Goal: Task Accomplishment & Management: Manage account settings

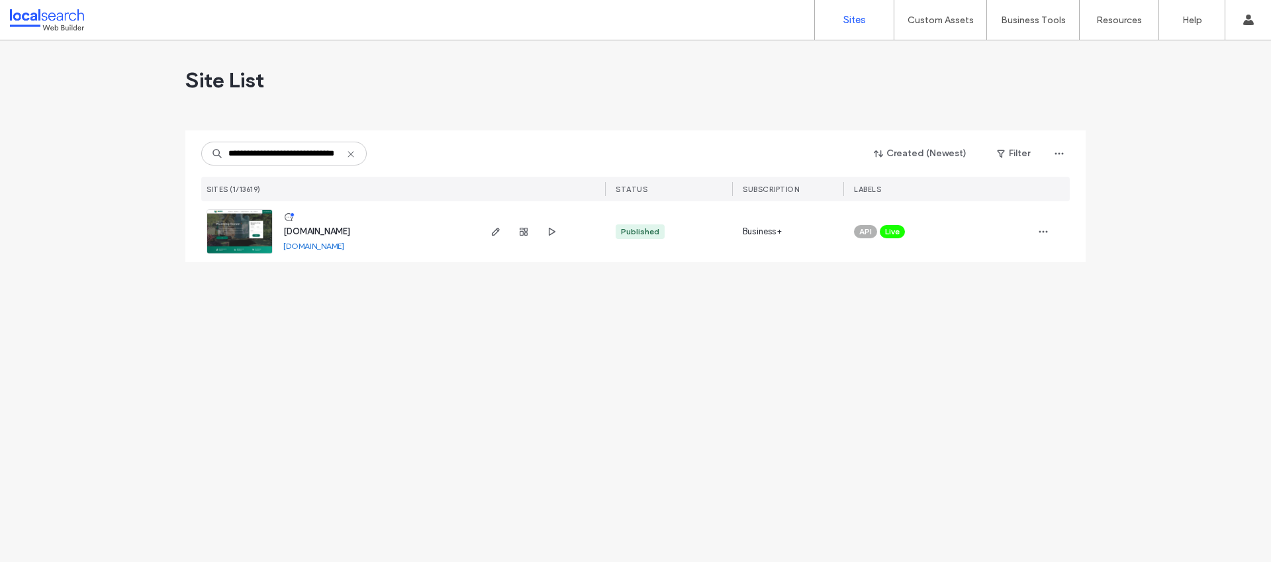
type input "**********"
click at [337, 226] on span "www.wiggplumbing.com.au" at bounding box center [316, 231] width 67 height 10
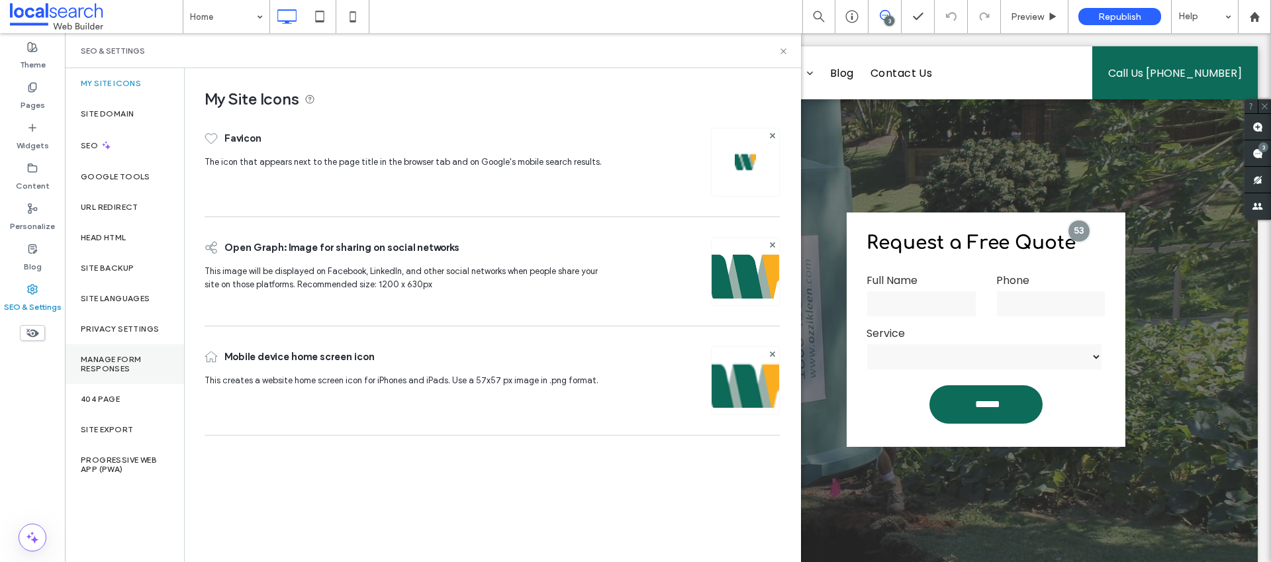
click at [133, 358] on label "Manage Form Responses" at bounding box center [124, 364] width 87 height 19
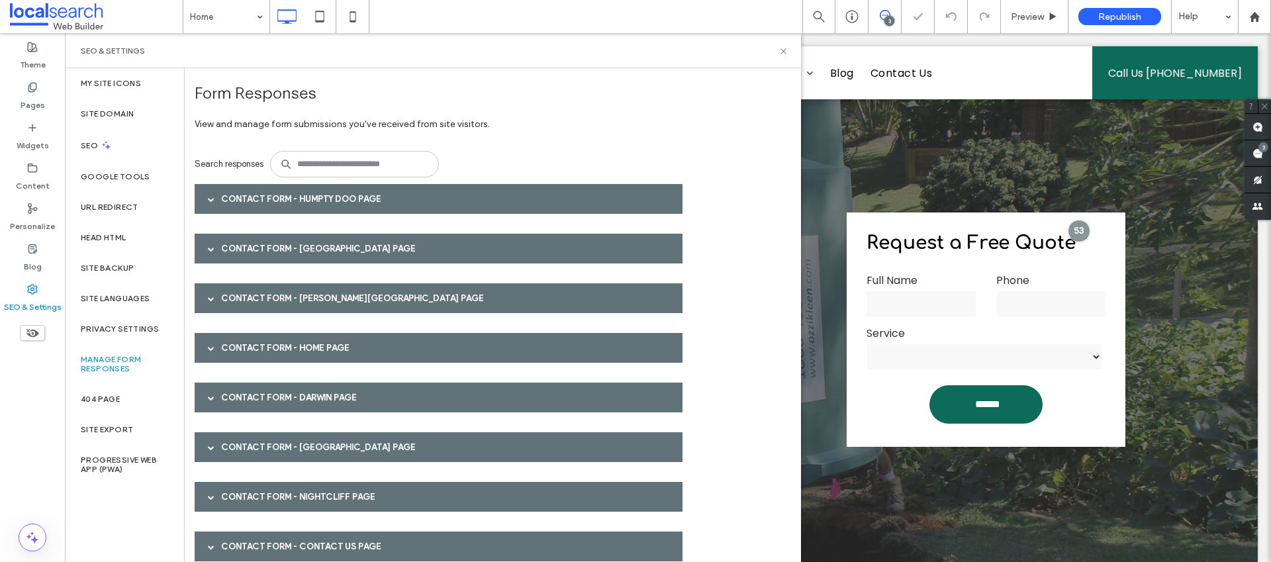
click at [329, 200] on div "Contact Form - Humpty Doo page" at bounding box center [439, 199] width 488 height 30
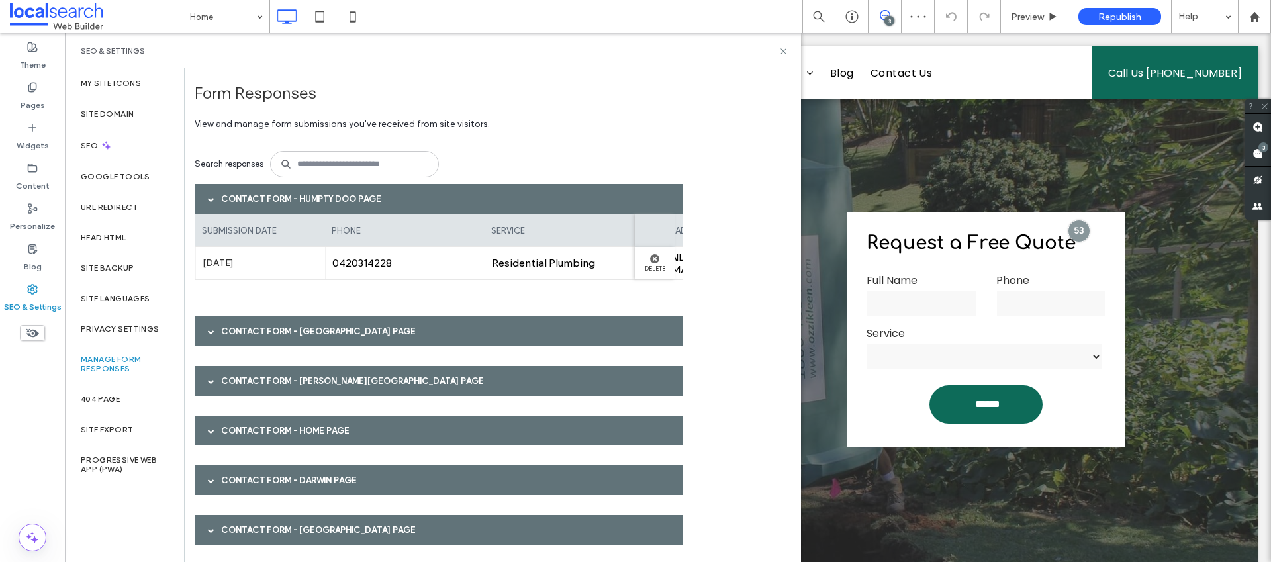
click at [323, 200] on div "Contact Form - Humpty Doo page" at bounding box center [439, 199] width 488 height 30
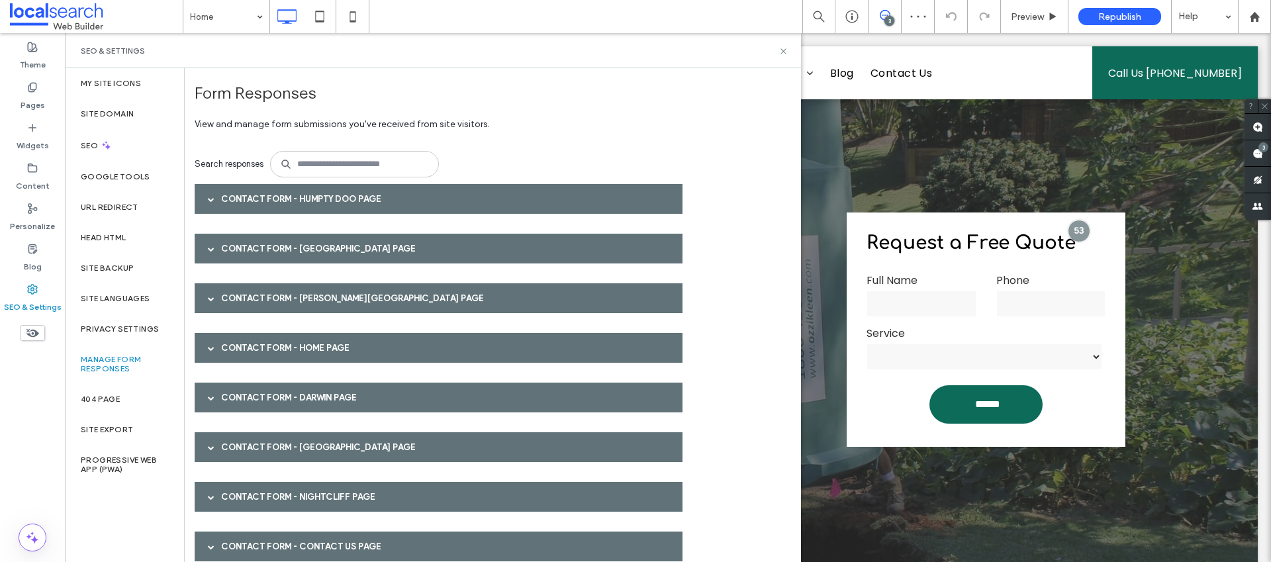
click at [306, 244] on div "Contact Form - [GEOGRAPHIC_DATA] page" at bounding box center [439, 249] width 488 height 30
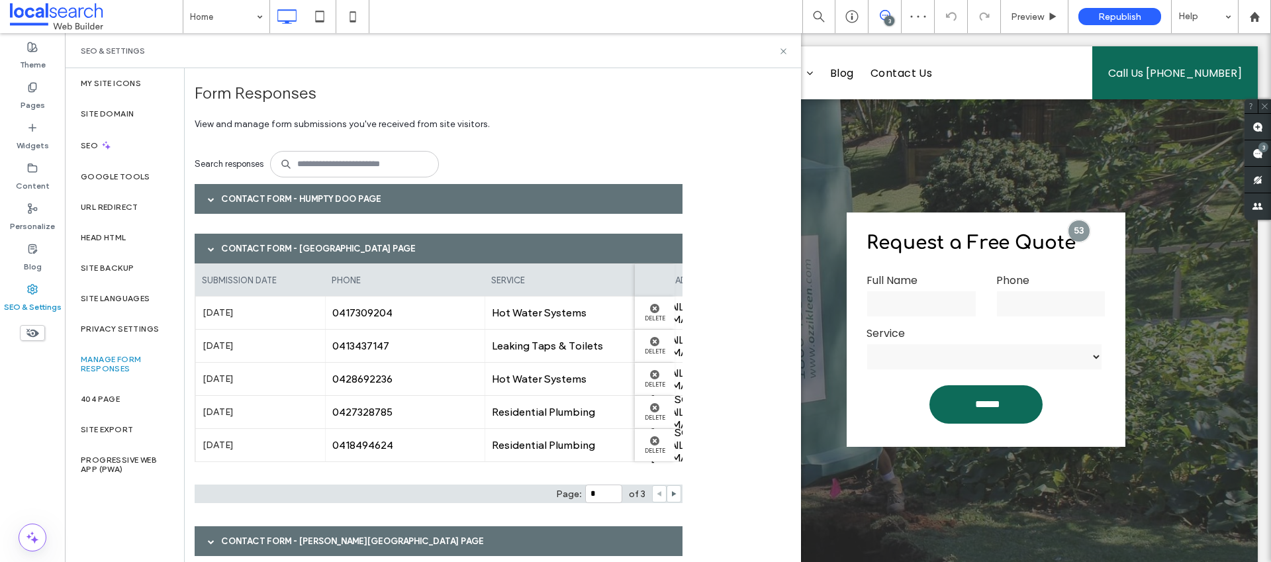
click at [306, 244] on div "Contact Form - [GEOGRAPHIC_DATA] page" at bounding box center [439, 249] width 488 height 30
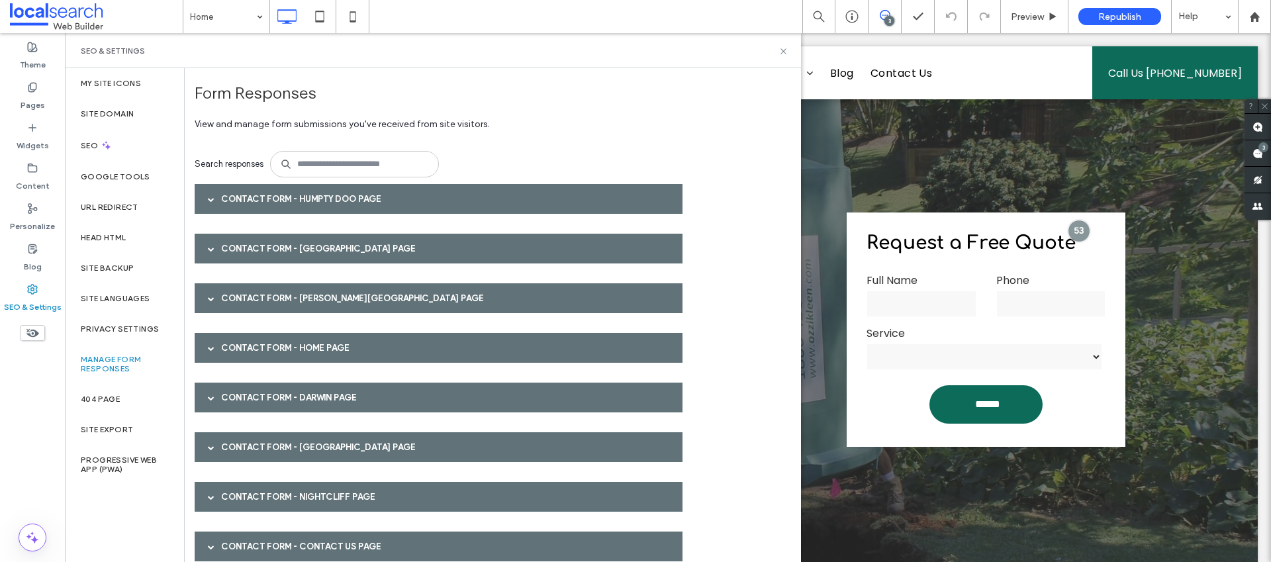
click at [277, 303] on div "Contact Form - [PERSON_NAME][GEOGRAPHIC_DATA] page" at bounding box center [439, 298] width 488 height 30
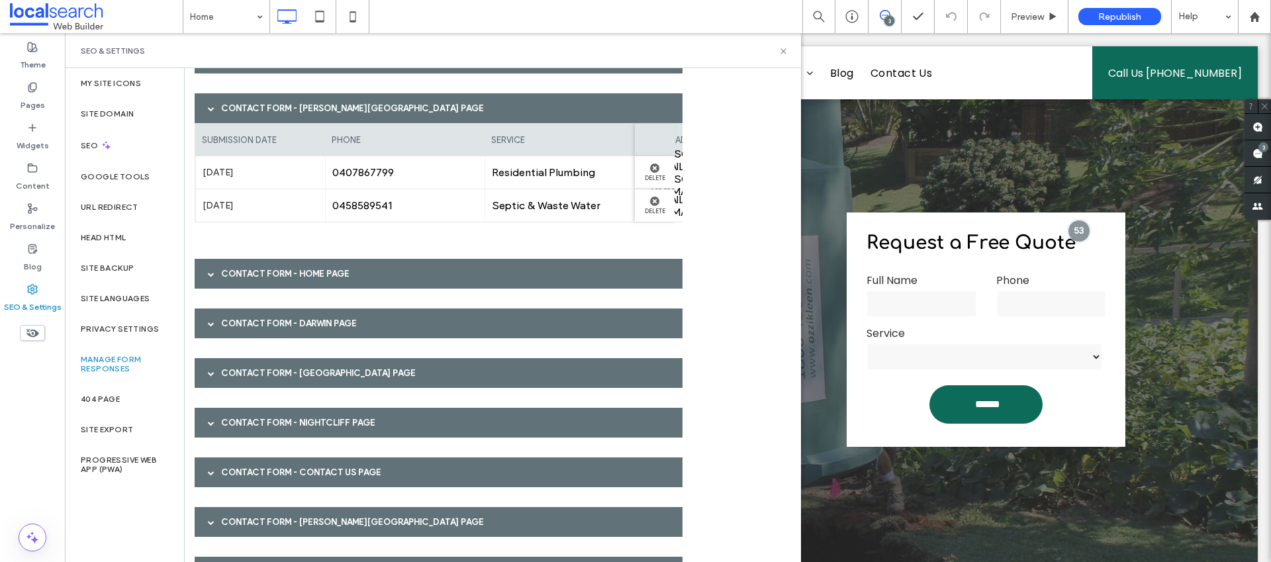
click at [247, 115] on div "Contact Form - [PERSON_NAME][GEOGRAPHIC_DATA] page" at bounding box center [439, 108] width 488 height 30
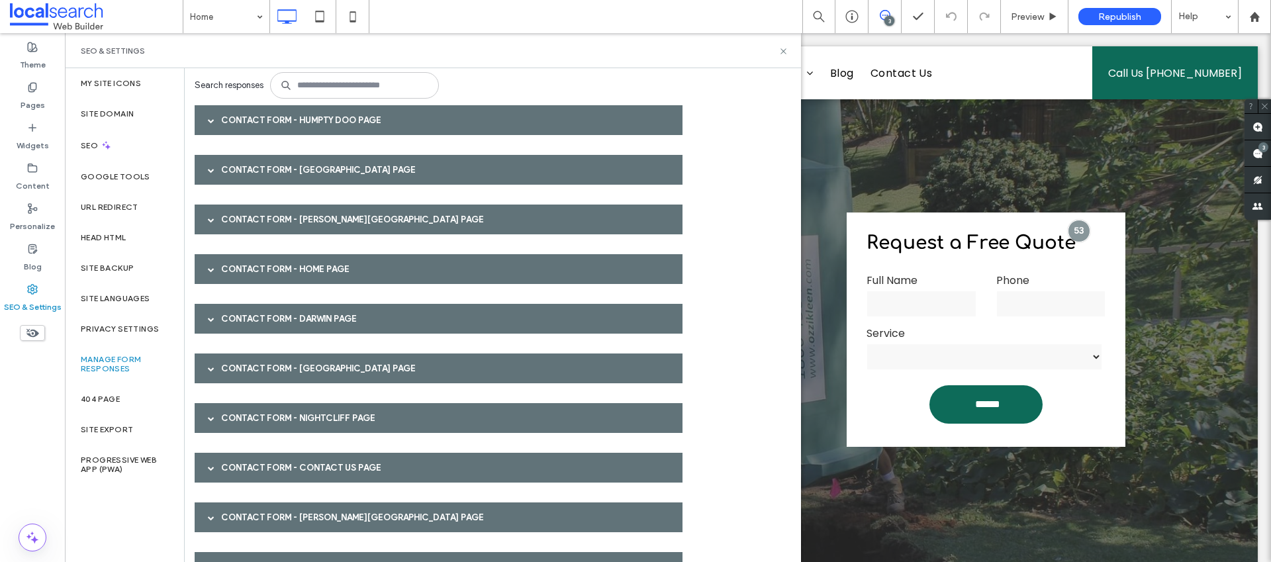
scroll to position [69, 0]
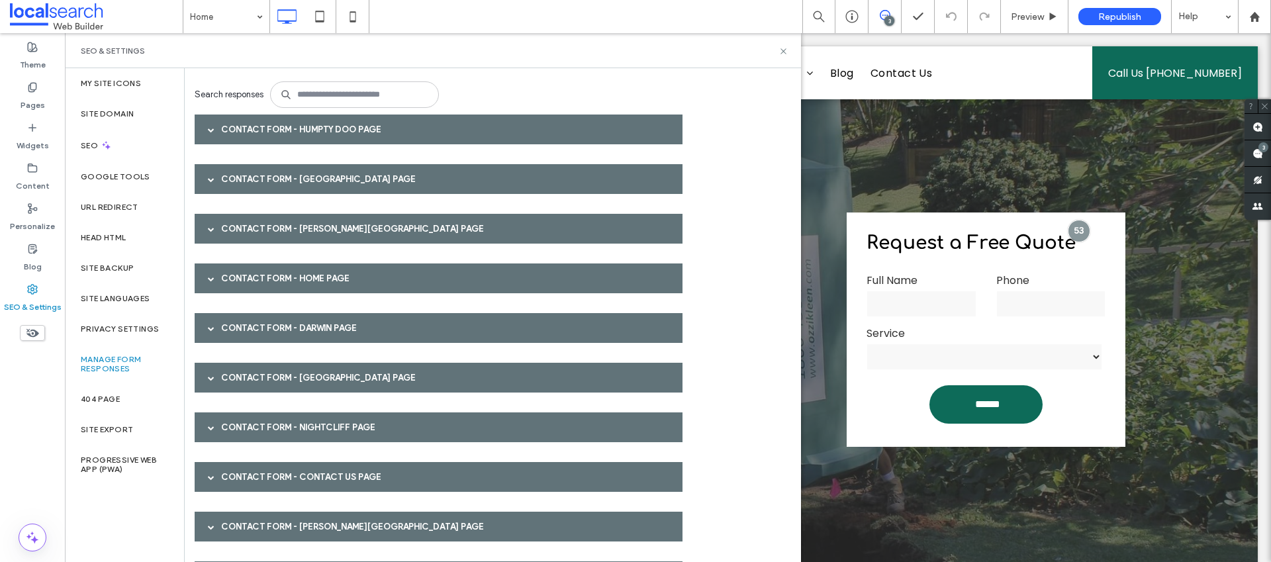
click at [241, 279] on div "Contact Form - Home page" at bounding box center [439, 278] width 488 height 30
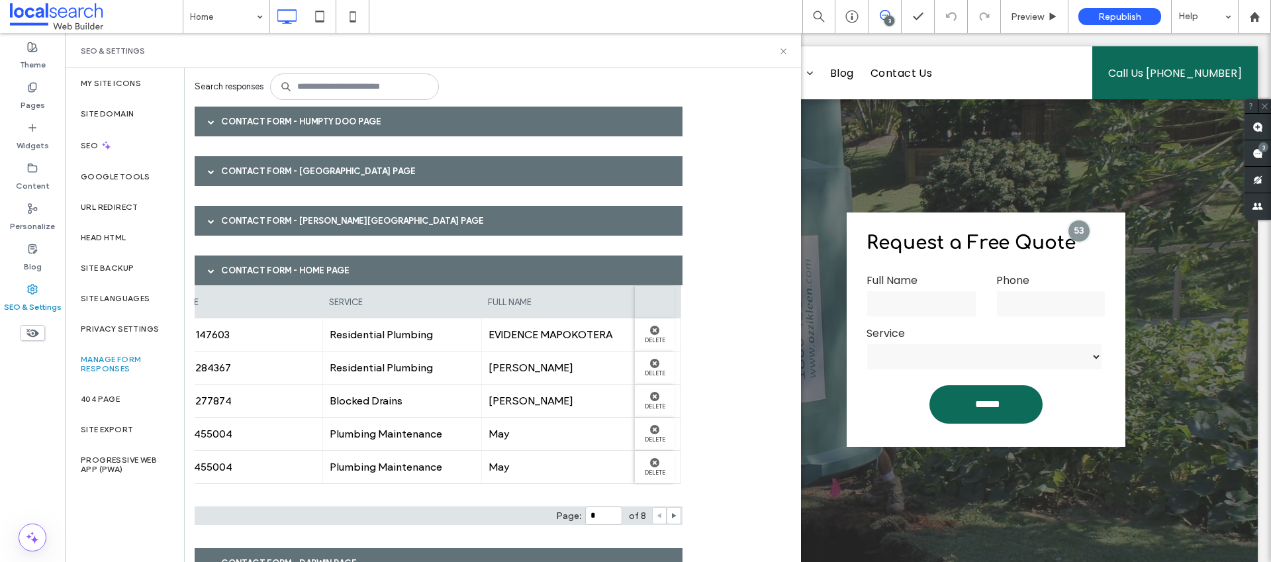
scroll to position [0, 0]
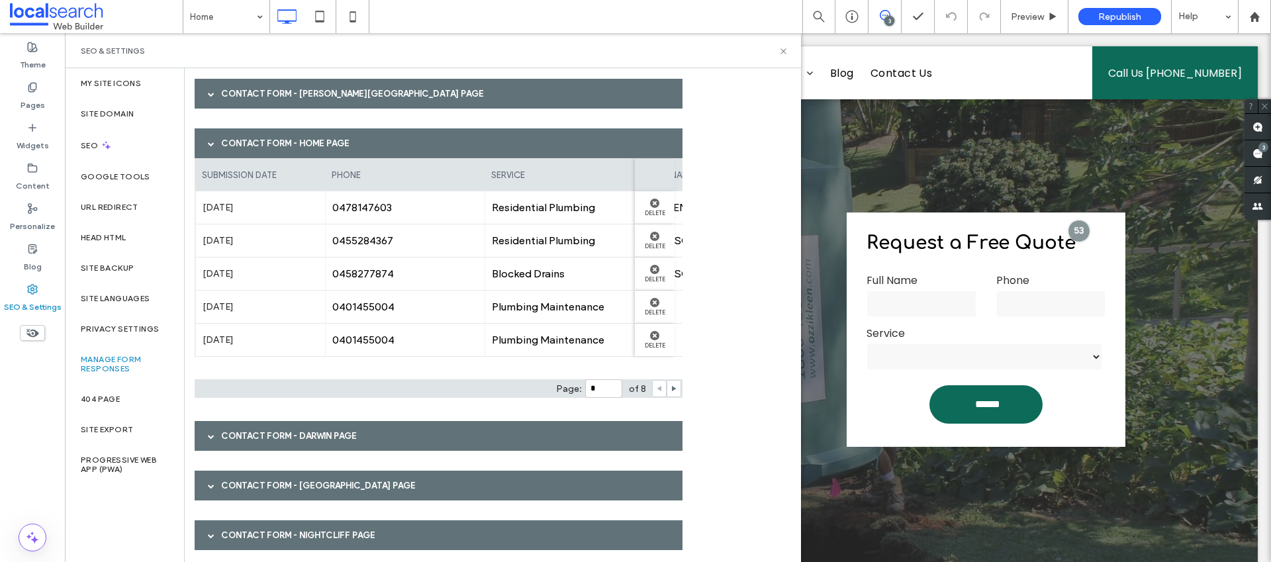
click at [295, 146] on div "Contact Form - Home page" at bounding box center [439, 143] width 488 height 30
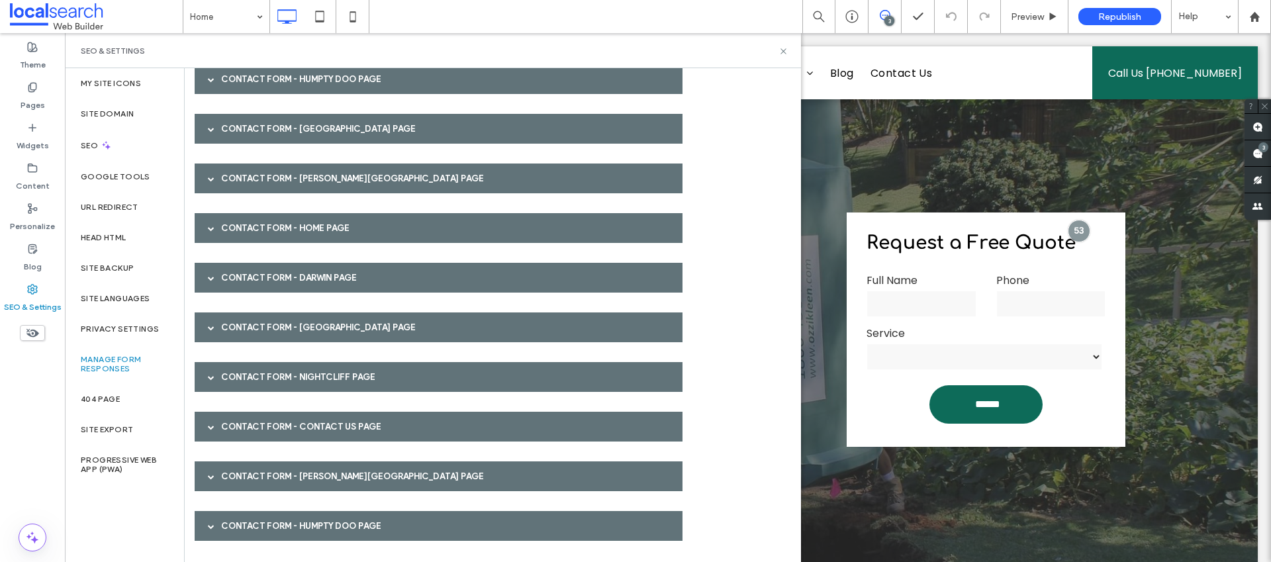
scroll to position [120, 0]
click at [275, 279] on div "Contact Form - Darwin page" at bounding box center [439, 278] width 488 height 30
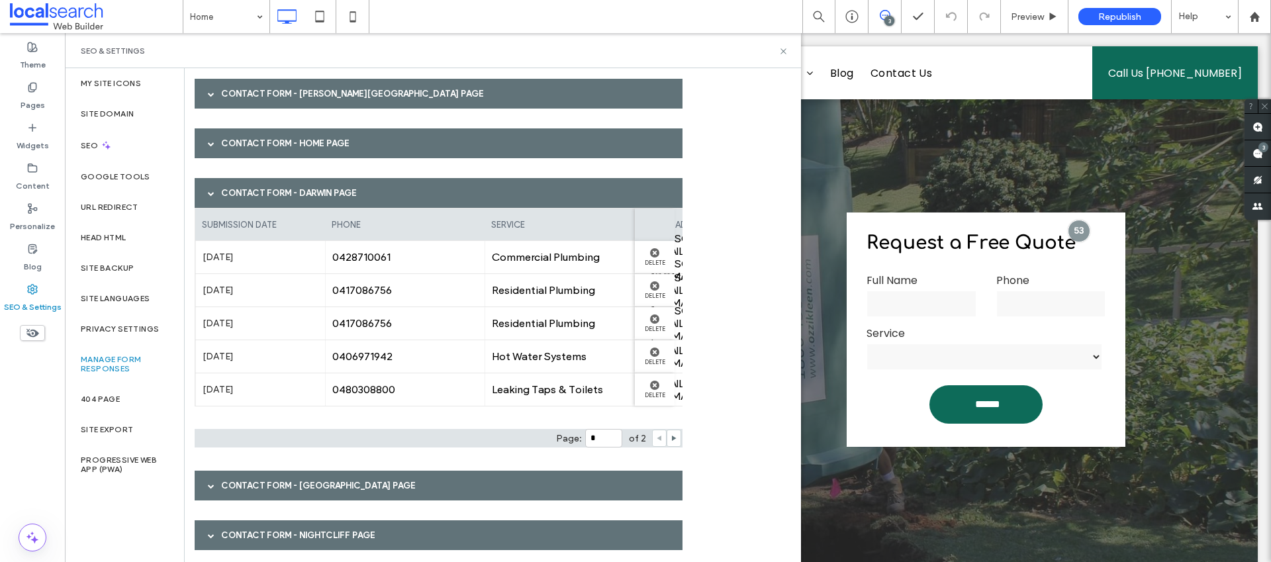
click at [275, 199] on div "Contact Form - Darwin page" at bounding box center [439, 193] width 488 height 30
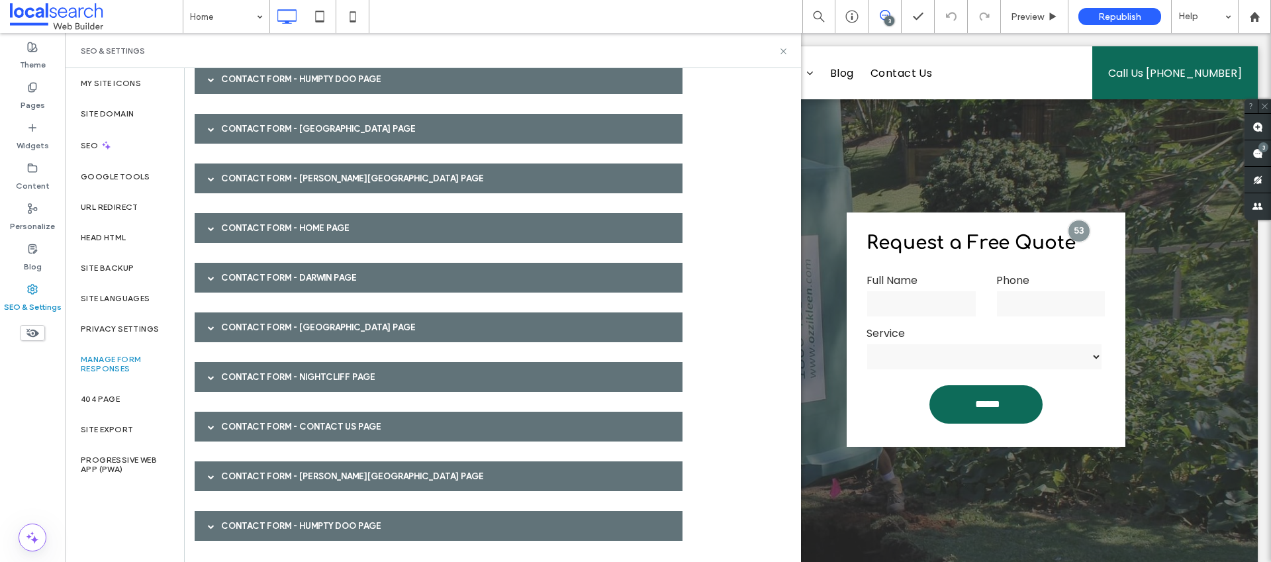
scroll to position [120, 0]
click at [289, 328] on div "Contact Form - [GEOGRAPHIC_DATA] page" at bounding box center [439, 327] width 488 height 30
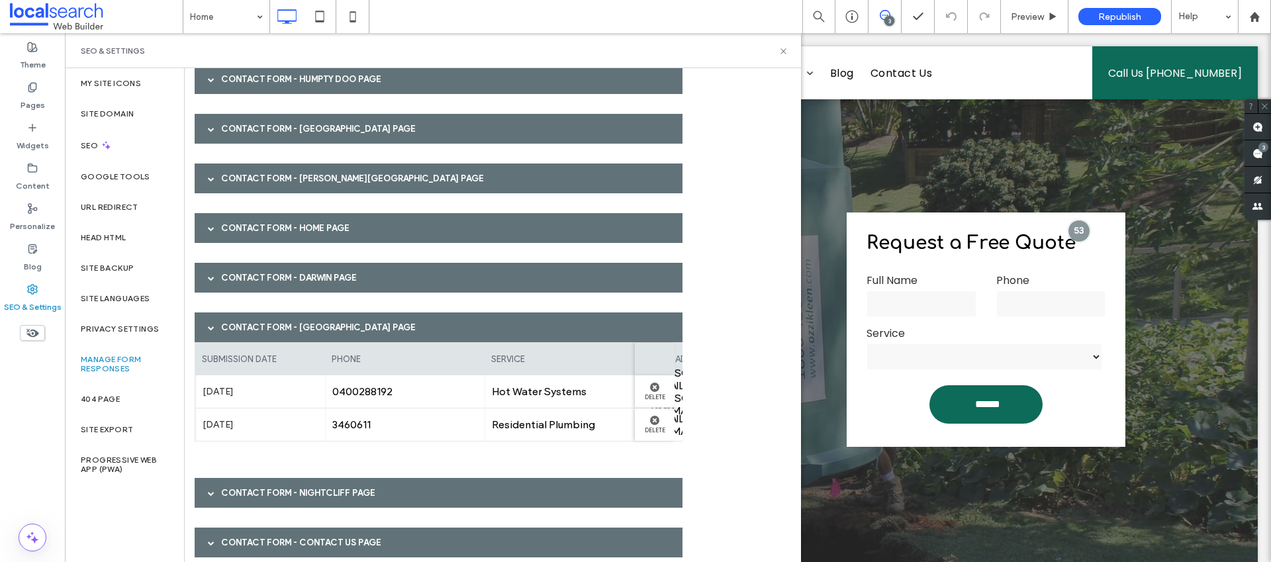
scroll to position [205, 0]
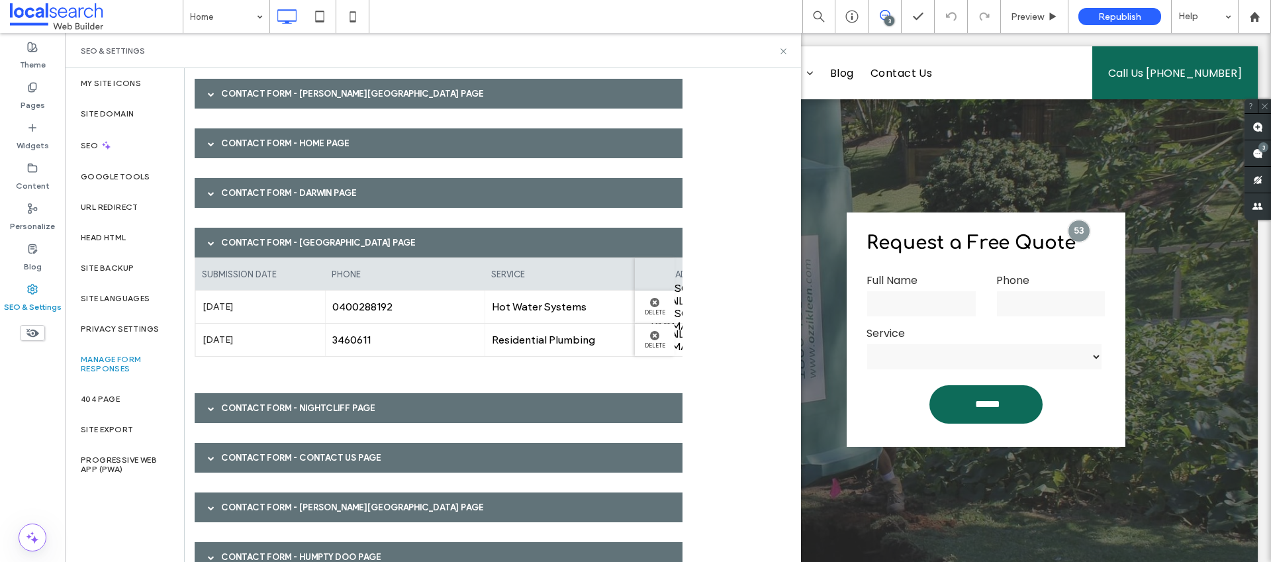
click at [279, 243] on div "Contact Form - [GEOGRAPHIC_DATA] page" at bounding box center [439, 243] width 488 height 30
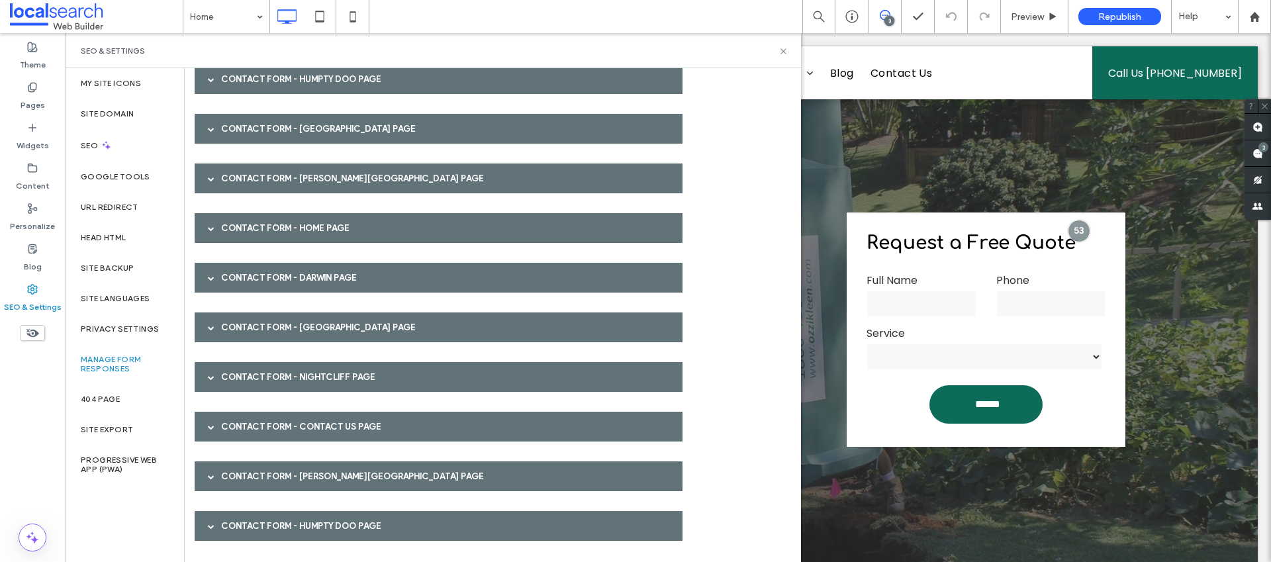
scroll to position [120, 0]
click at [275, 379] on div "Contact Form - Nightcliff page" at bounding box center [439, 377] width 488 height 30
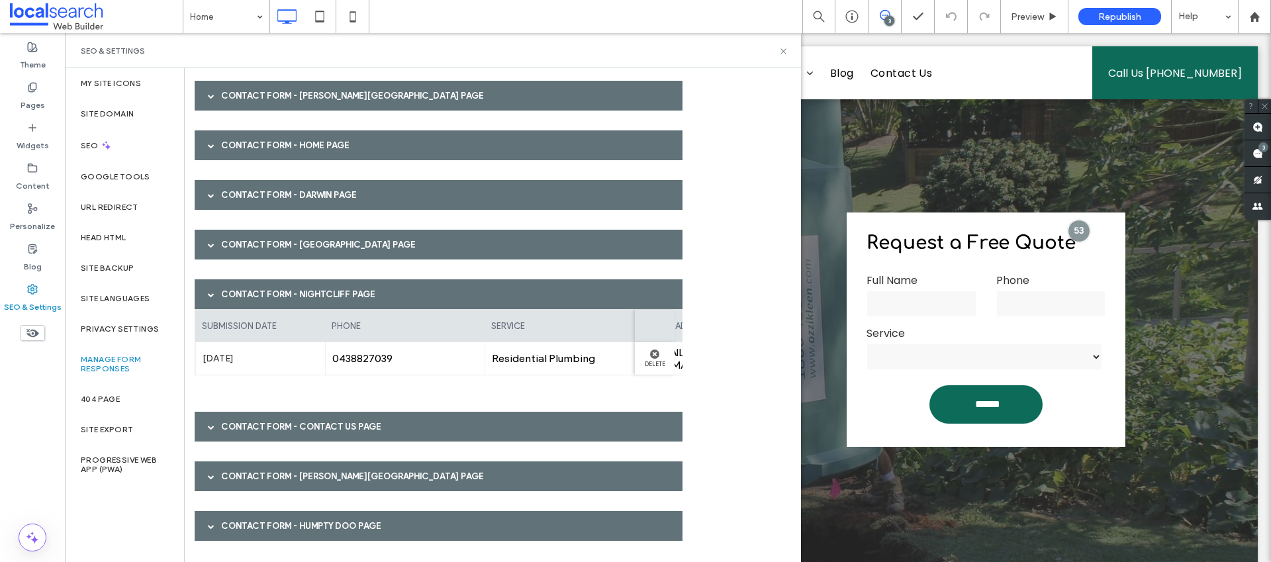
scroll to position [203, 0]
click at [222, 295] on div "Contact Form - Nightcliff page" at bounding box center [439, 294] width 488 height 30
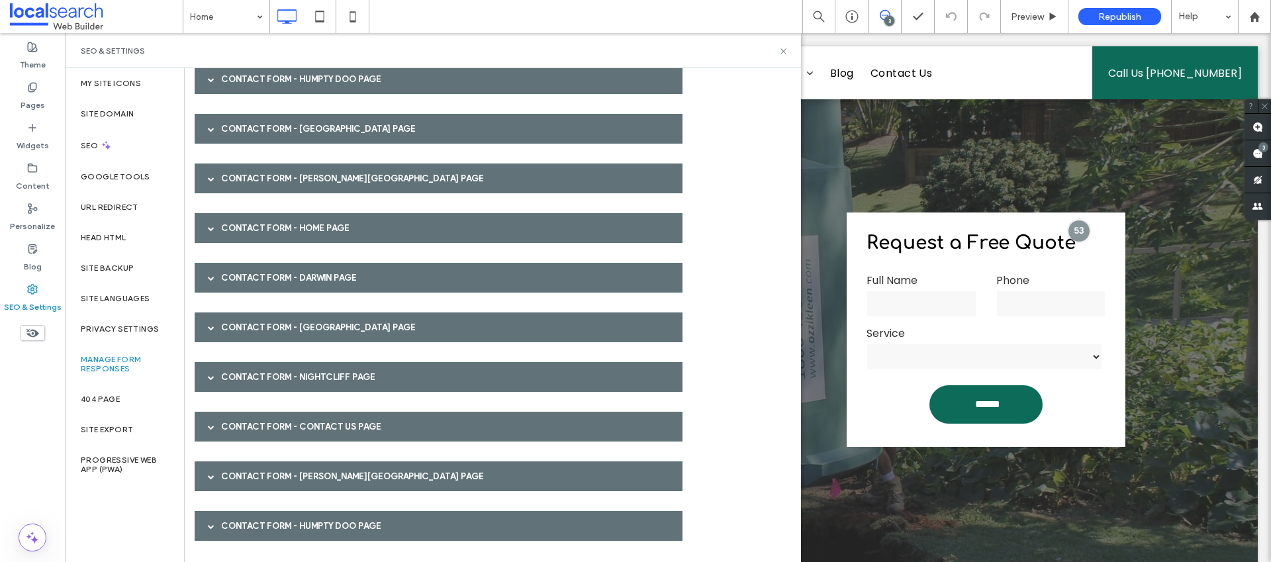
scroll to position [120, 0]
click at [226, 420] on div "Contact Form - Contact Us page" at bounding box center [439, 427] width 488 height 30
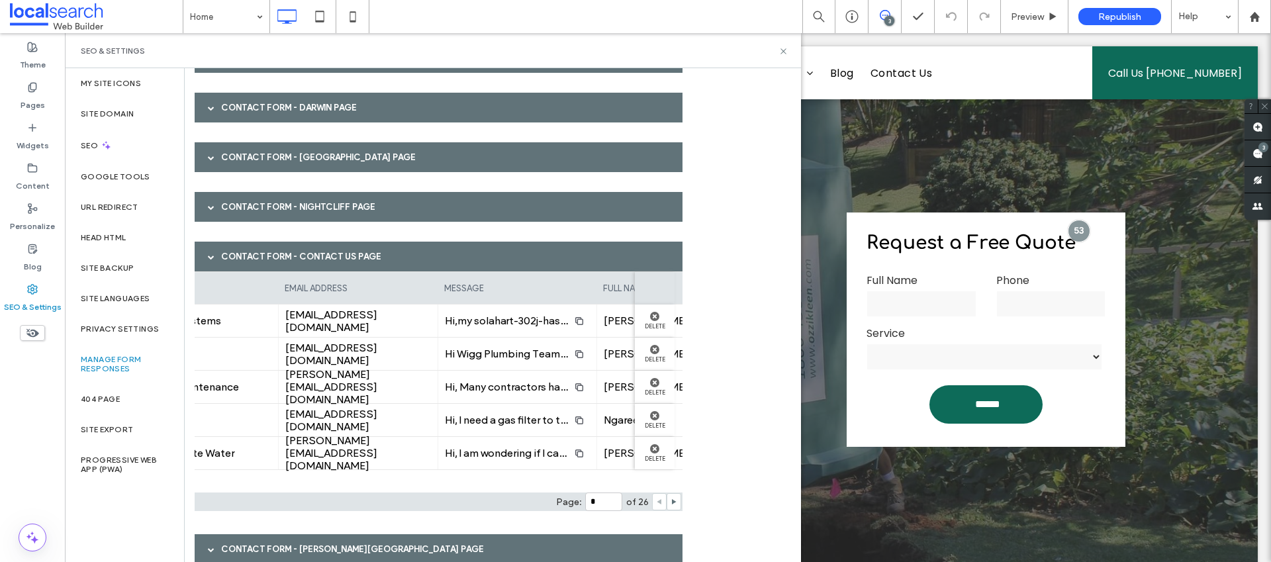
scroll to position [0, 388]
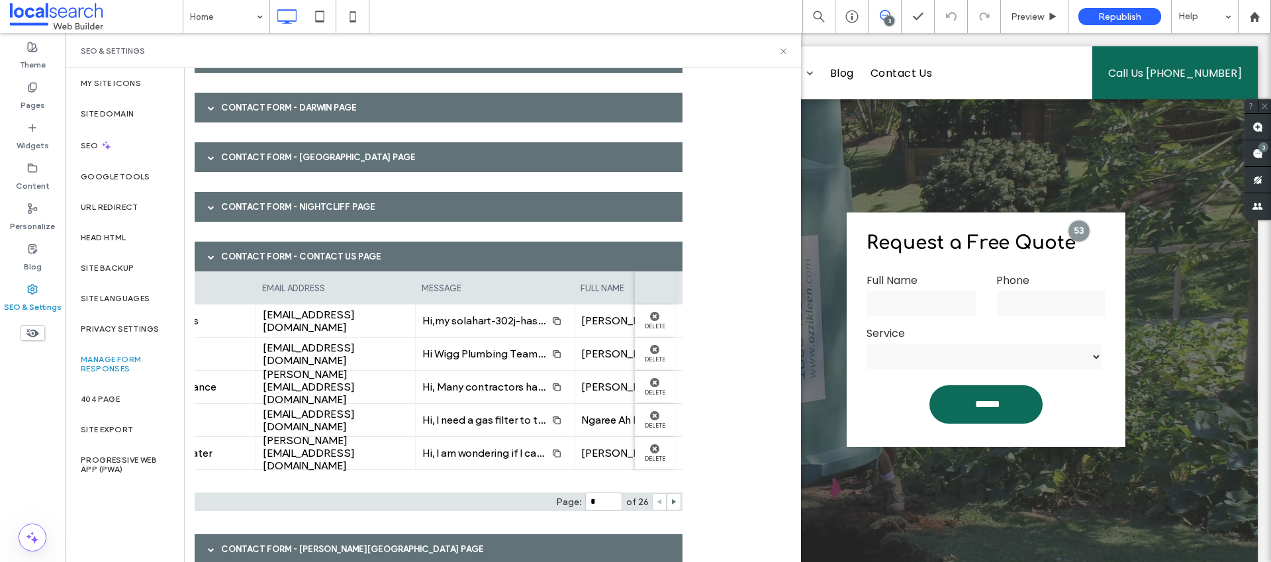
click at [678, 501] on div at bounding box center [674, 501] width 15 height 17
click at [676, 502] on icon at bounding box center [674, 501] width 7 height 7
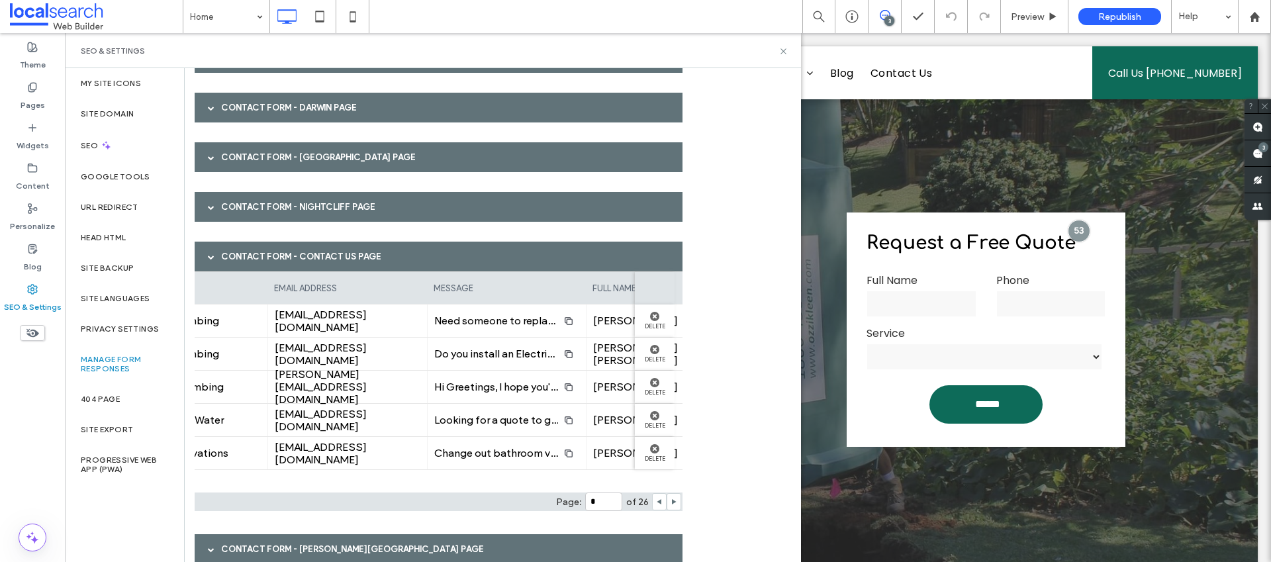
scroll to position [0, 488]
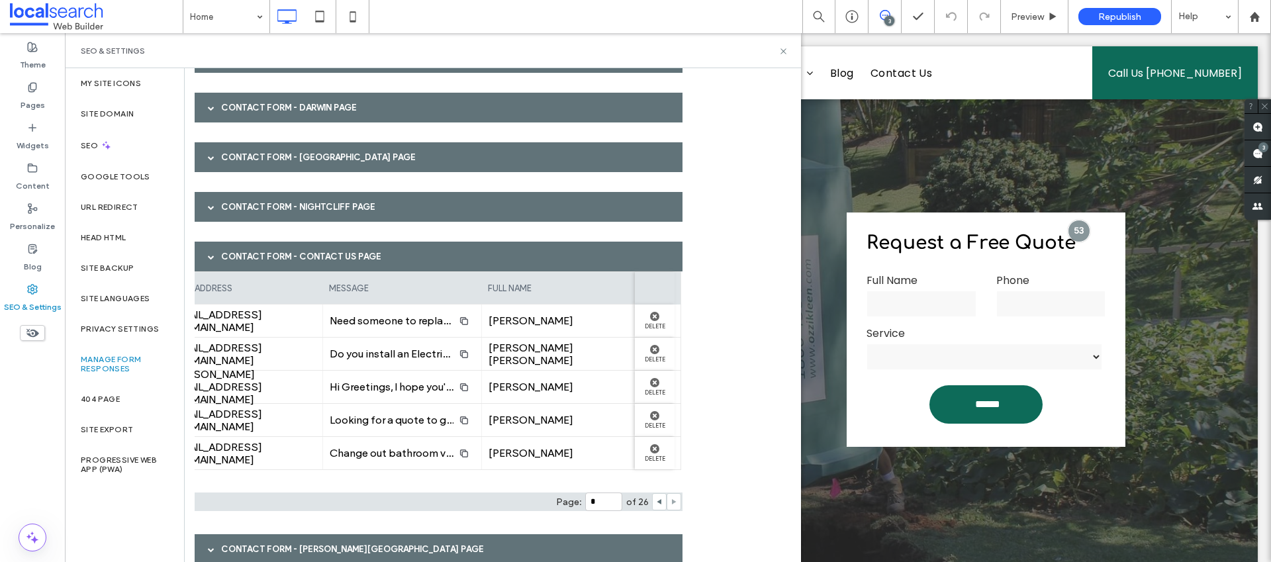
click at [676, 502] on icon at bounding box center [674, 501] width 7 height 7
type input "*"
click at [250, 252] on div "Contact Form - Contact Us page" at bounding box center [439, 257] width 488 height 30
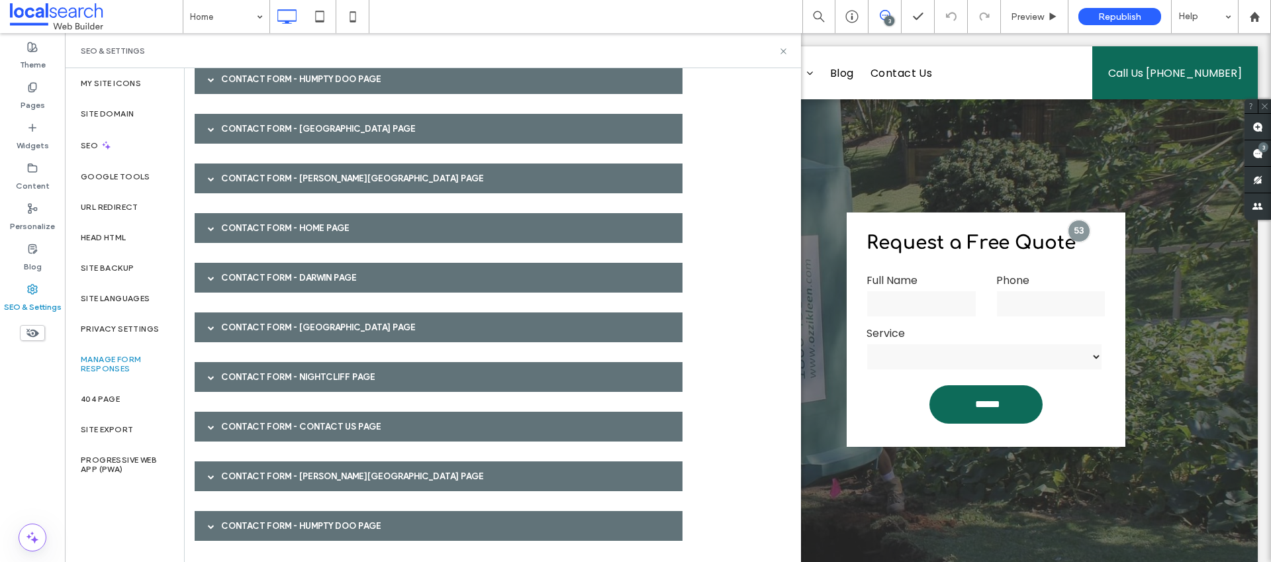
scroll to position [120, 0]
click at [257, 281] on div "Contact Form - Darwin page" at bounding box center [439, 278] width 488 height 30
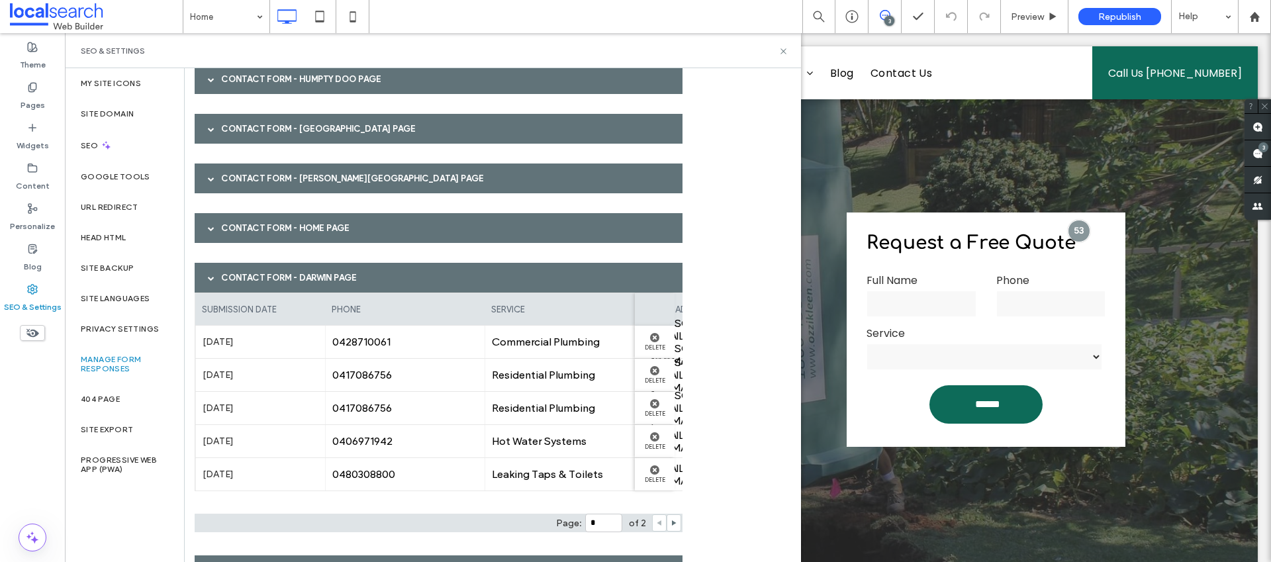
scroll to position [290, 0]
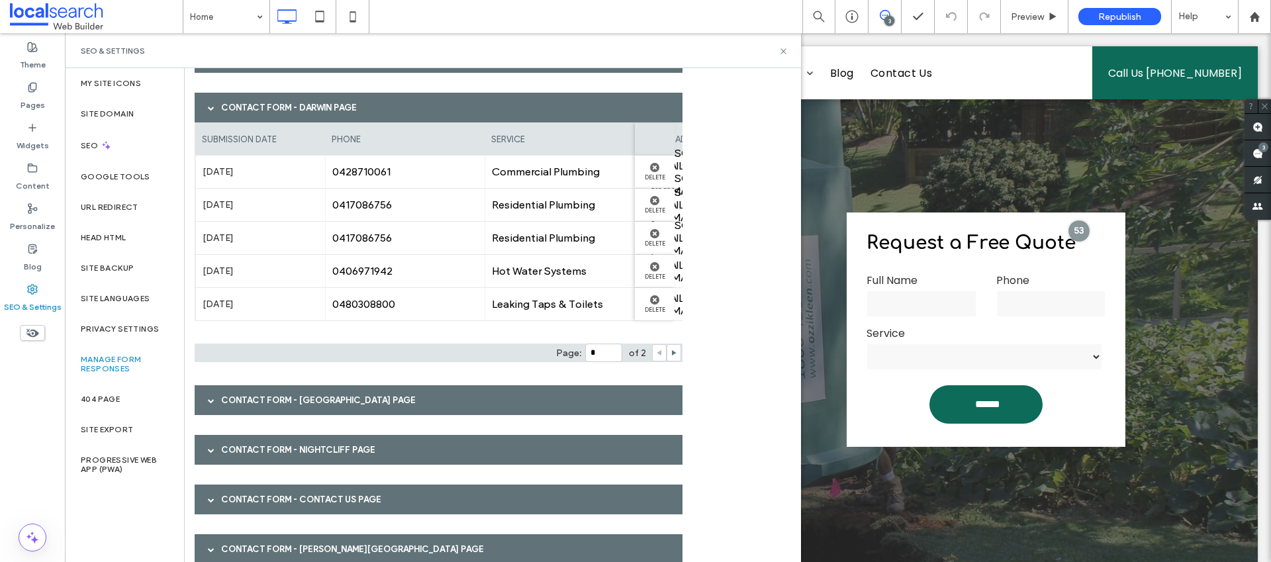
click at [301, 102] on div "Contact Form - Darwin page" at bounding box center [439, 108] width 488 height 30
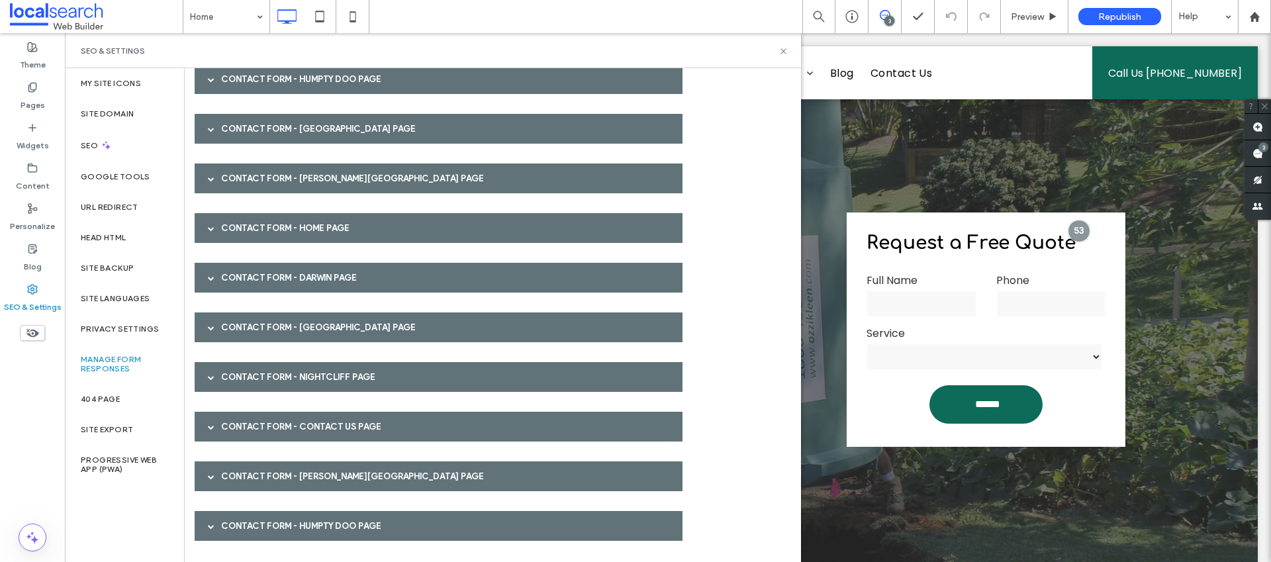
scroll to position [120, 0]
click at [317, 322] on div "Contact Form - [GEOGRAPHIC_DATA] page" at bounding box center [439, 327] width 488 height 30
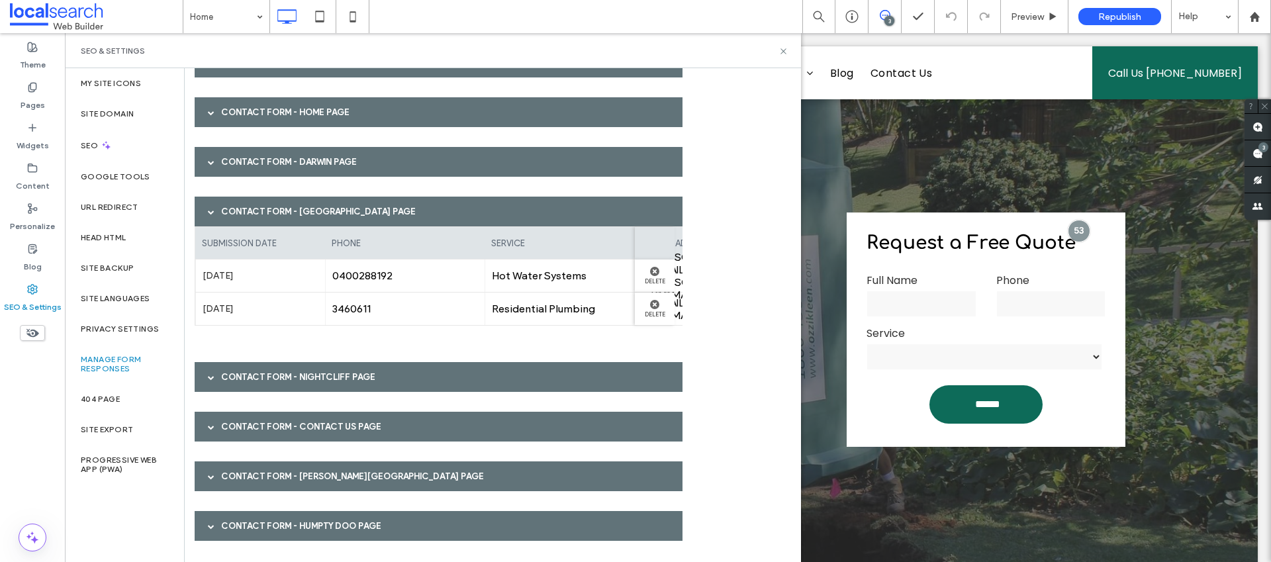
click at [316, 208] on div "Contact Form - [GEOGRAPHIC_DATA] page" at bounding box center [439, 212] width 488 height 30
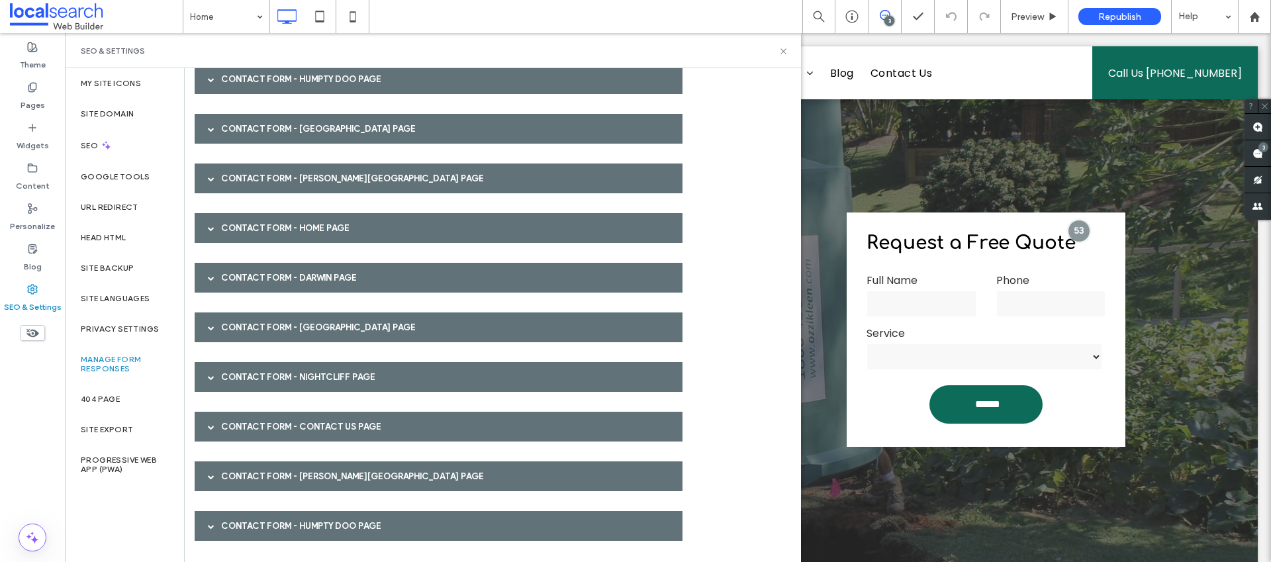
click at [295, 367] on div "Contact Form - Nightcliff page" at bounding box center [439, 377] width 488 height 30
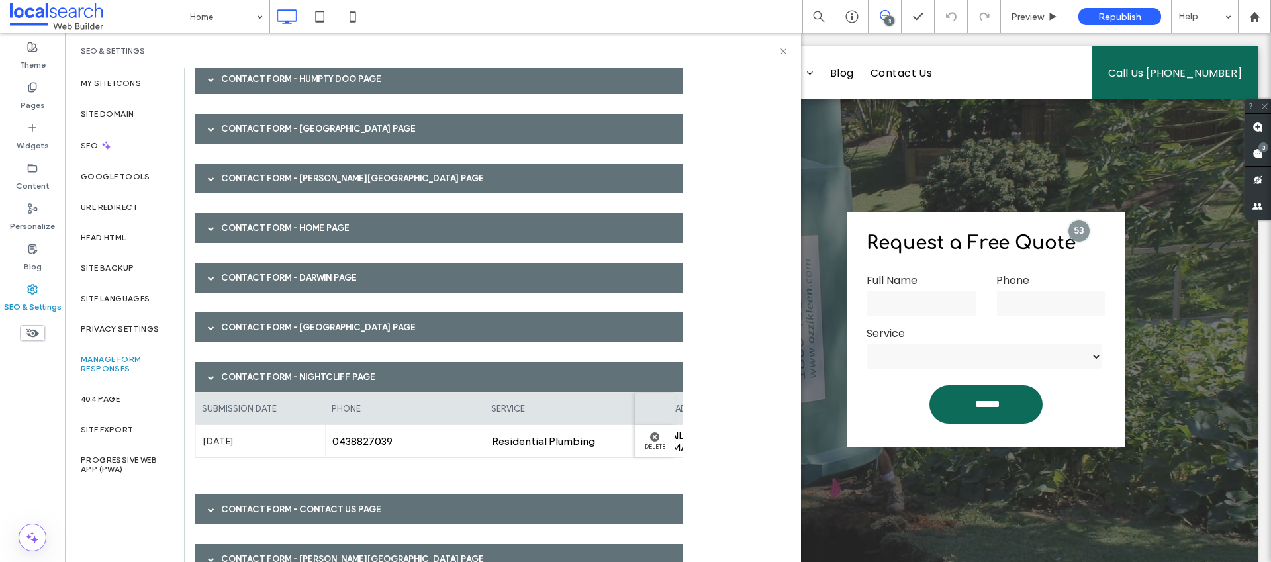
scroll to position [203, 0]
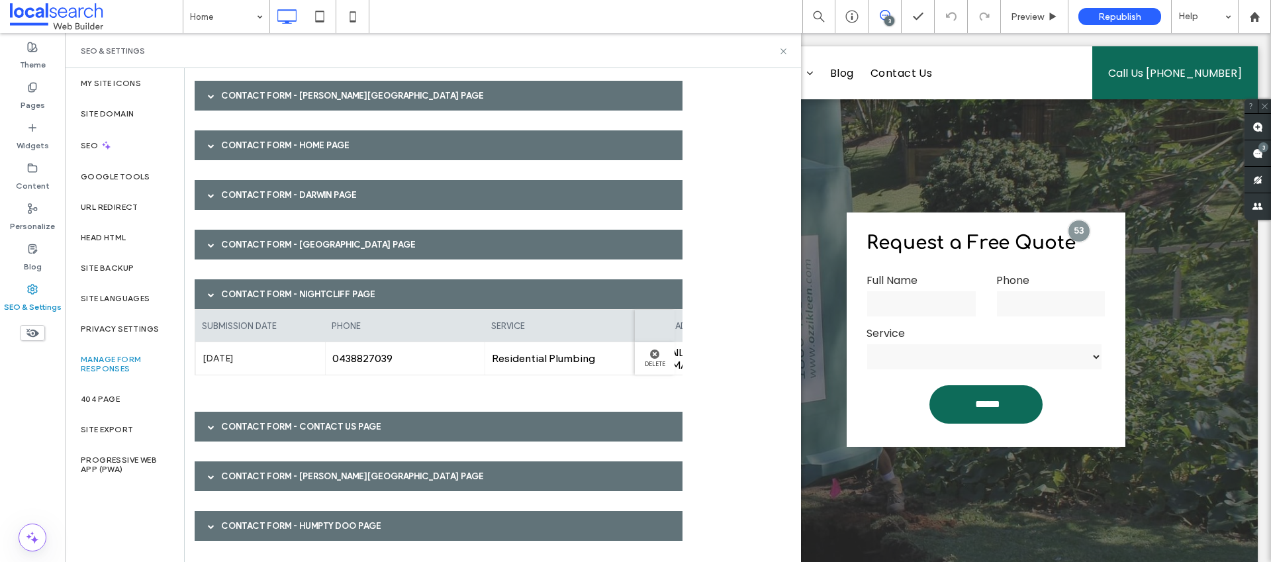
click at [301, 288] on div "Contact Form - Nightcliff page" at bounding box center [439, 294] width 488 height 30
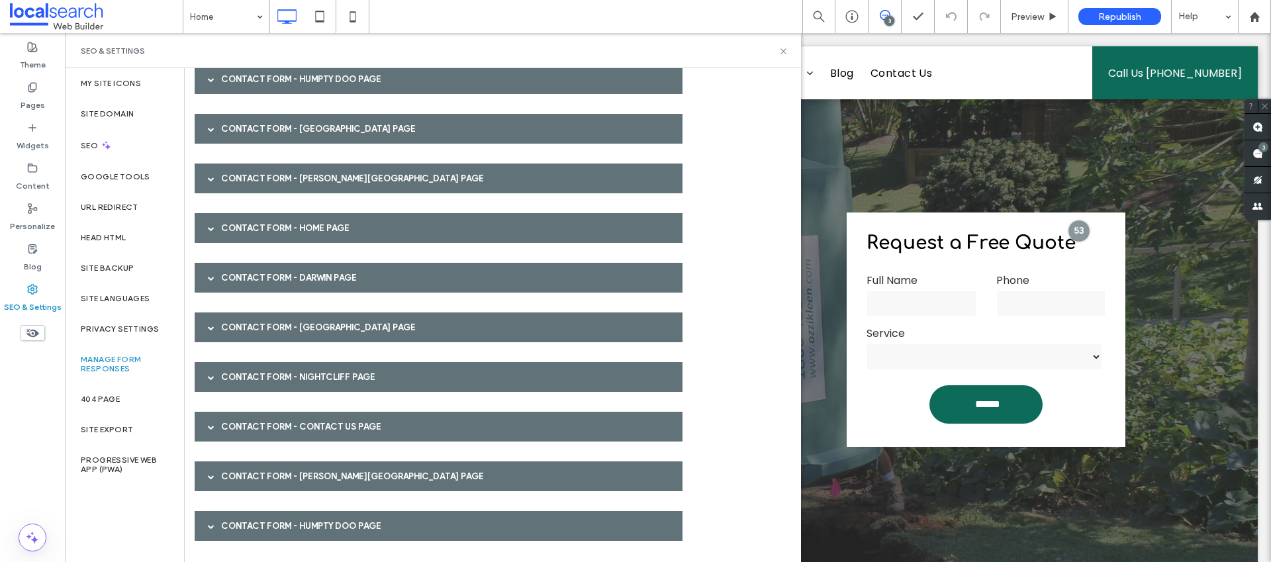
scroll to position [120, 0]
click at [297, 423] on div "Contact Form - Contact Us page" at bounding box center [439, 427] width 488 height 30
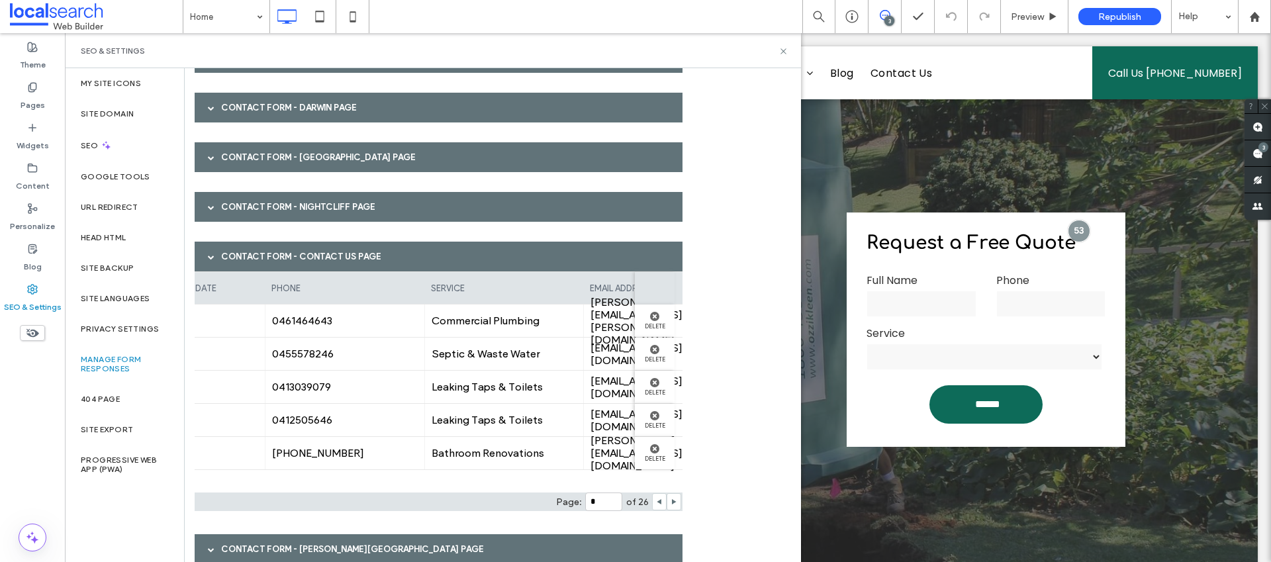
scroll to position [0, 0]
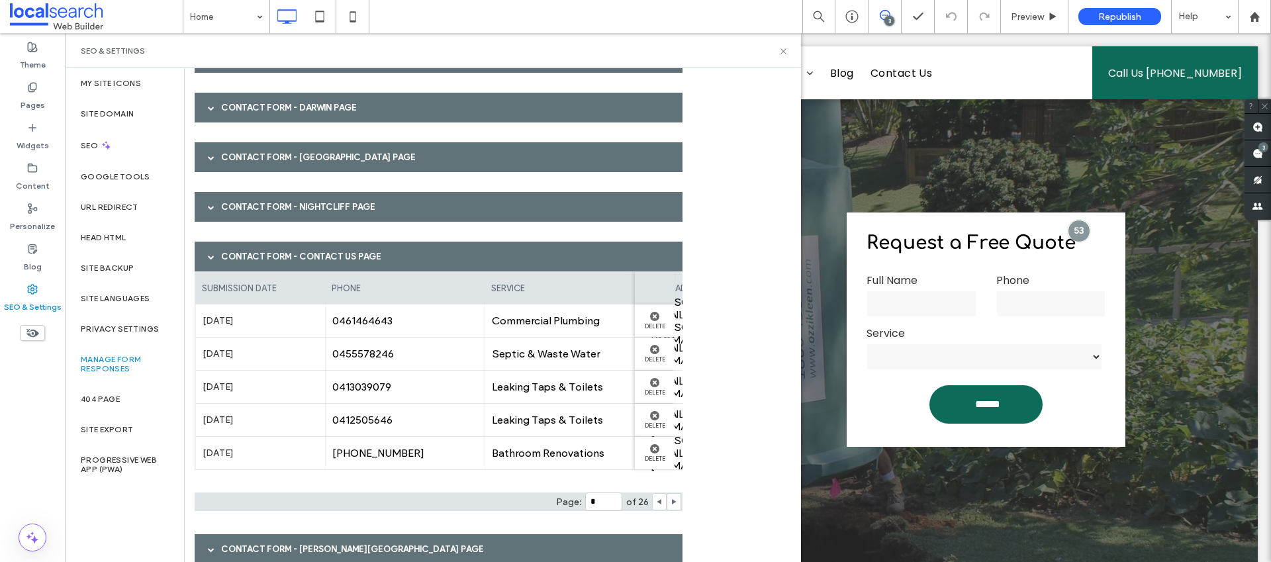
click at [329, 250] on div "Contact Form - Contact Us page" at bounding box center [439, 257] width 488 height 30
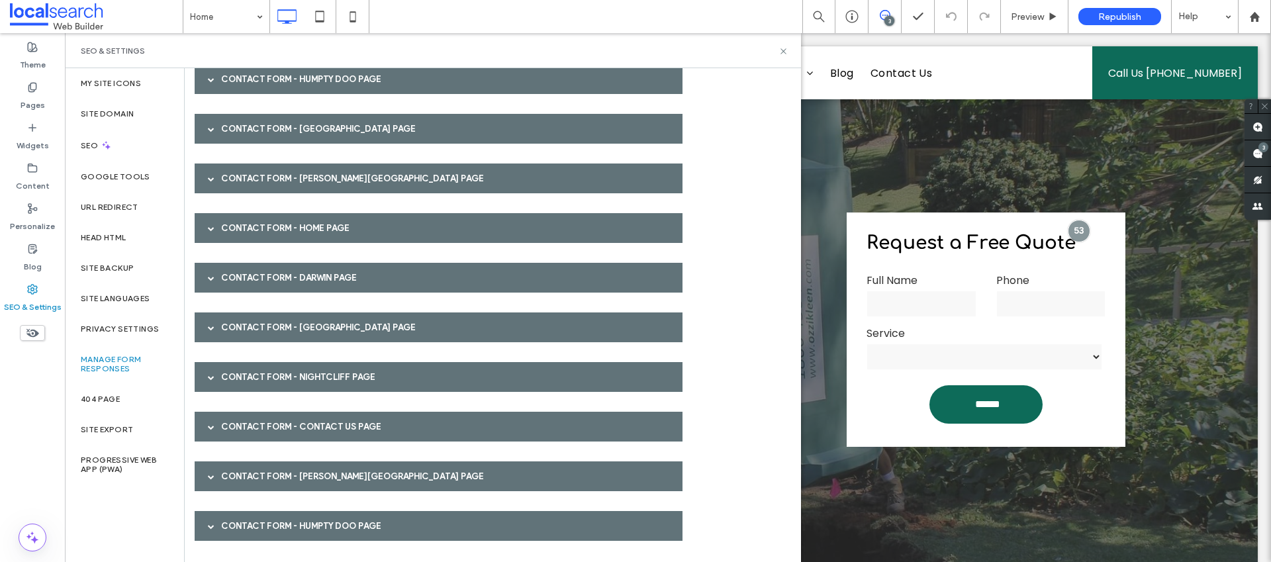
scroll to position [120, 0]
click at [315, 464] on div "Contact Form - [PERSON_NAME][GEOGRAPHIC_DATA] page" at bounding box center [439, 476] width 488 height 30
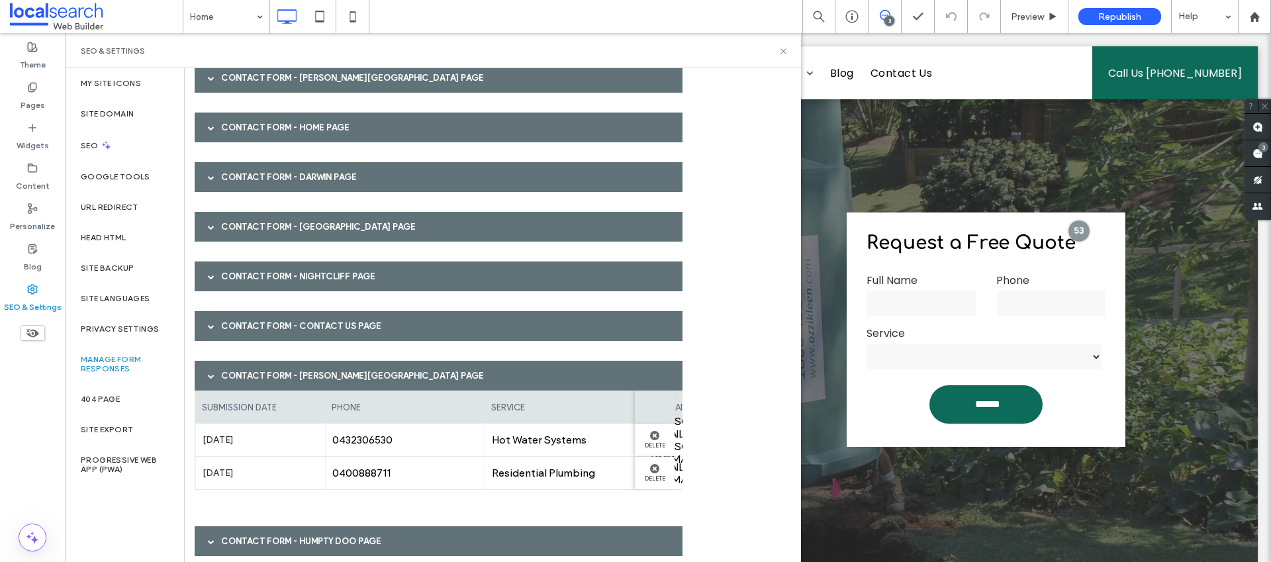
scroll to position [236, 0]
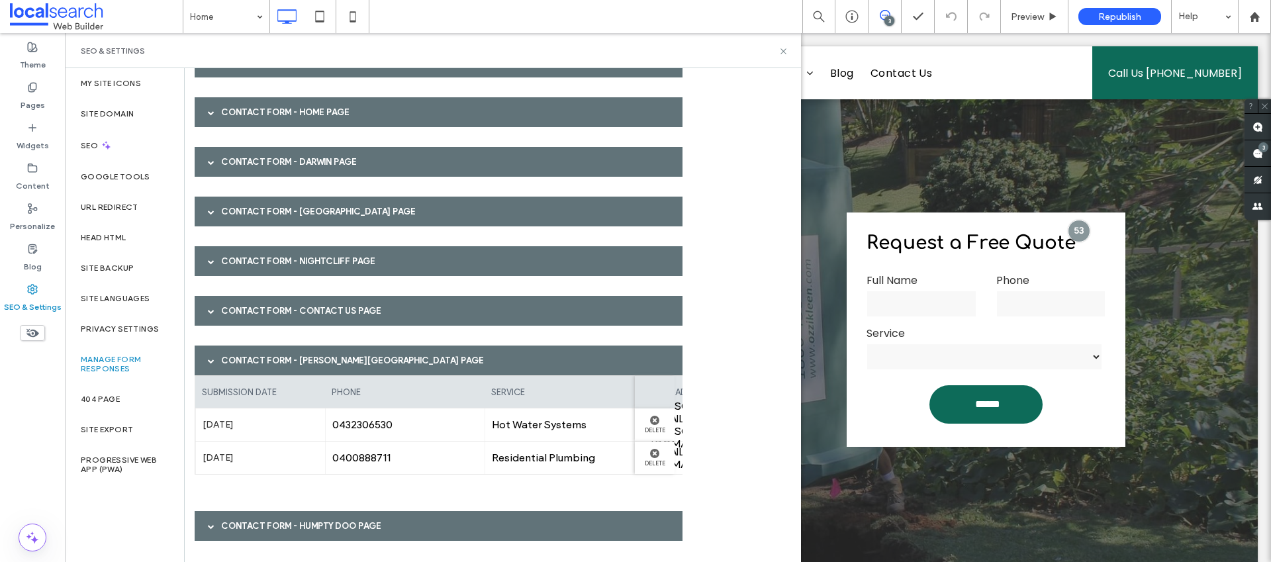
click at [309, 347] on div "Contact Form - [PERSON_NAME][GEOGRAPHIC_DATA] page" at bounding box center [439, 361] width 488 height 30
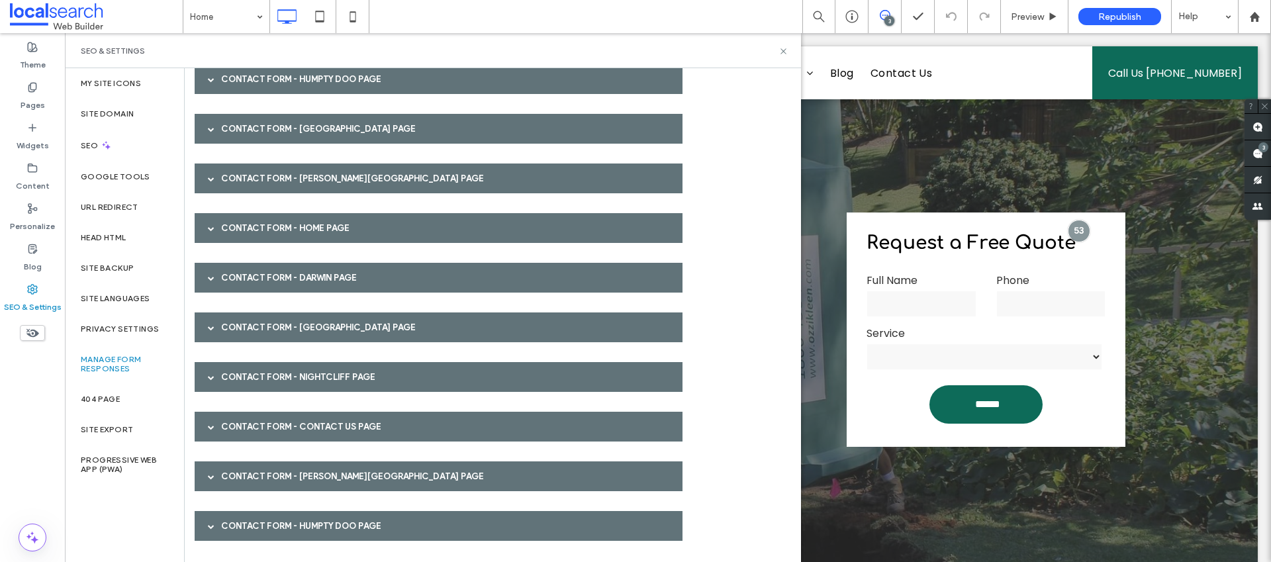
scroll to position [120, 0]
click at [340, 524] on div "Contact Form - Humpty Doo page" at bounding box center [439, 526] width 488 height 30
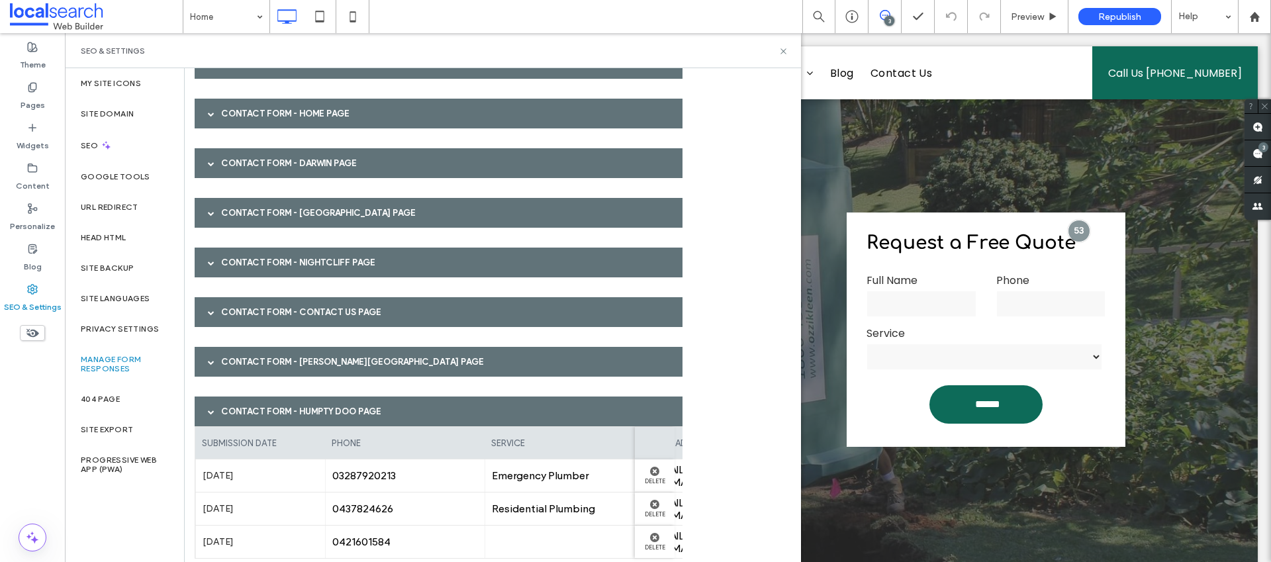
scroll to position [269, 0]
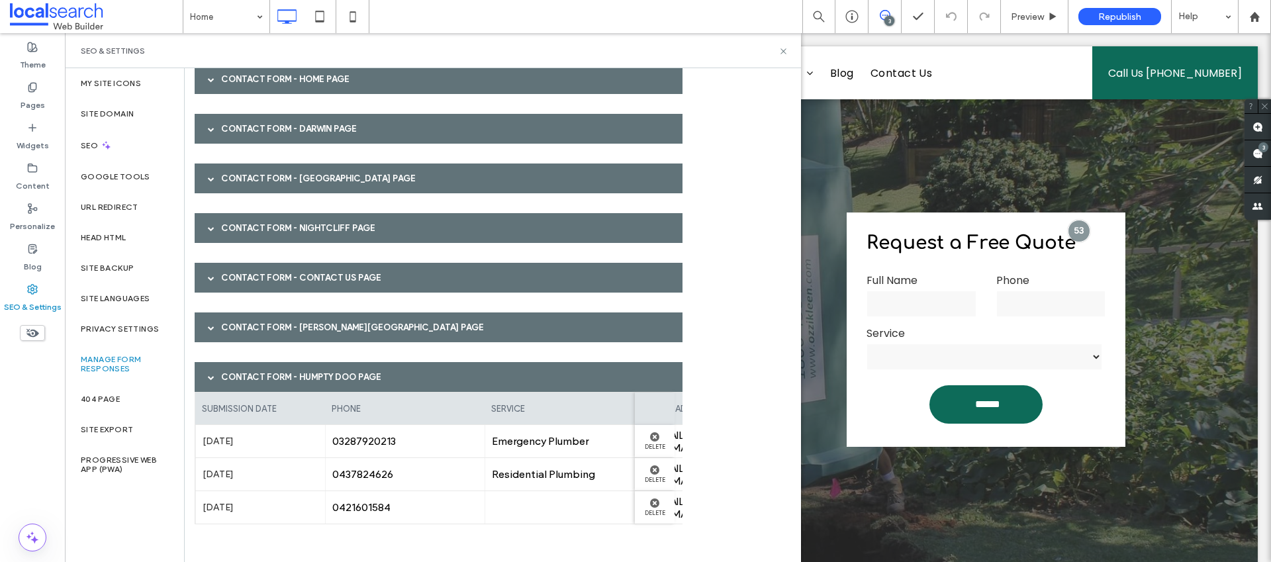
click at [362, 373] on div "Contact Form - Humpty Doo page" at bounding box center [439, 377] width 488 height 30
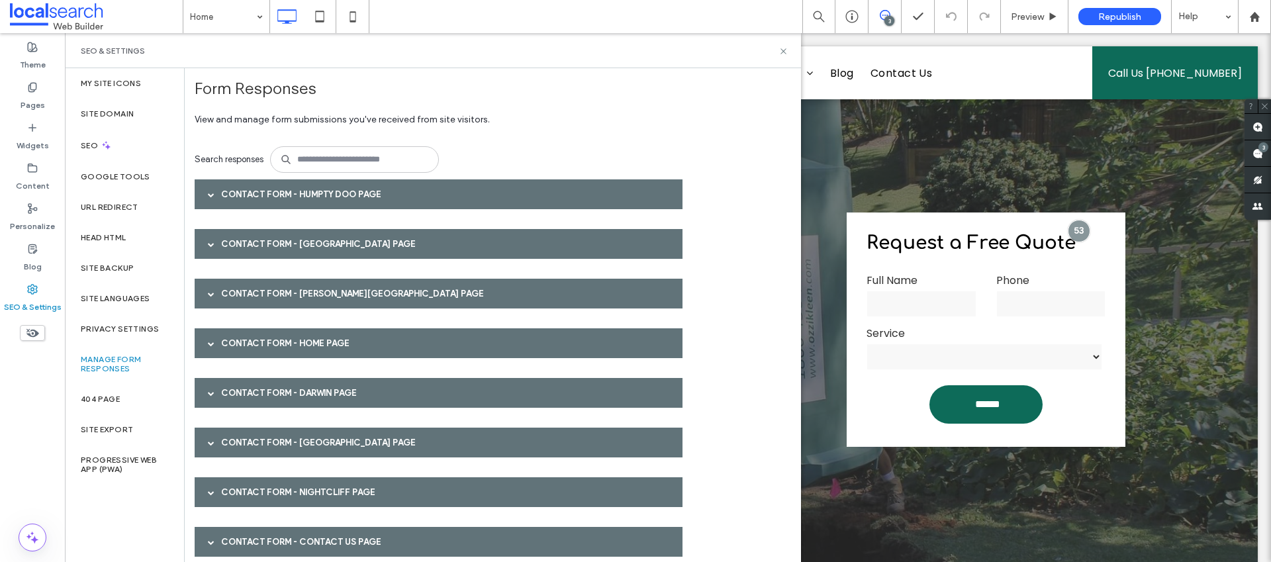
scroll to position [0, 0]
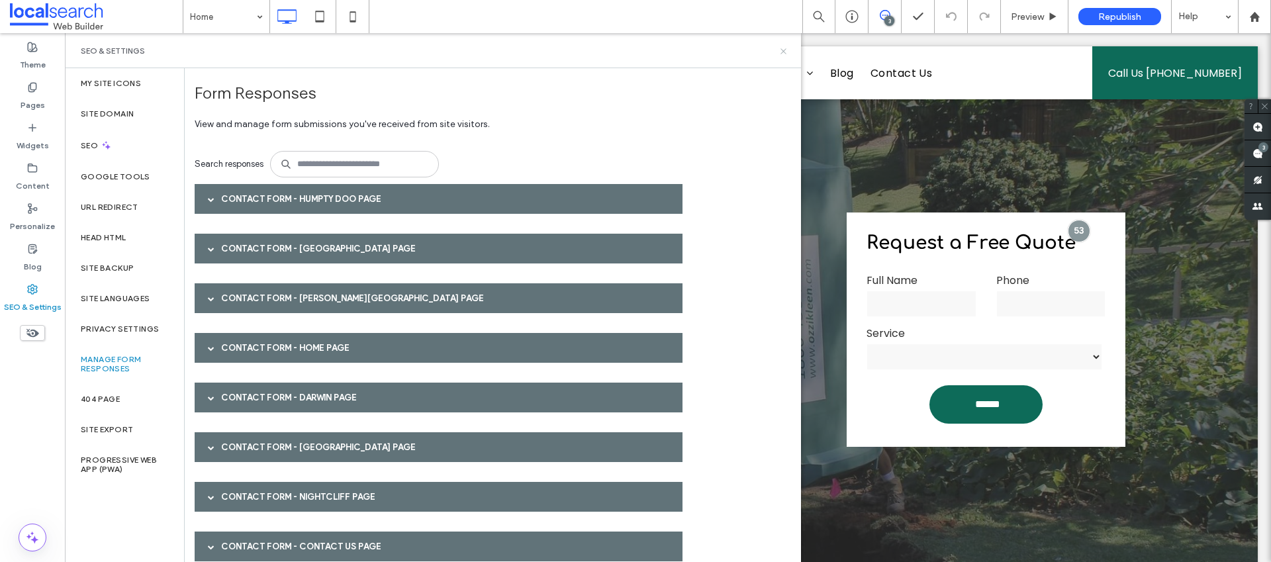
click at [784, 50] on icon at bounding box center [783, 51] width 10 height 10
